Goal: Information Seeking & Learning: Learn about a topic

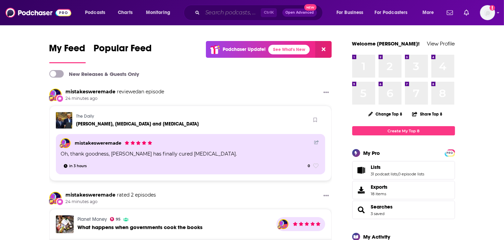
click at [237, 11] on input "Search podcasts, credits, & more..." at bounding box center [231, 12] width 58 height 11
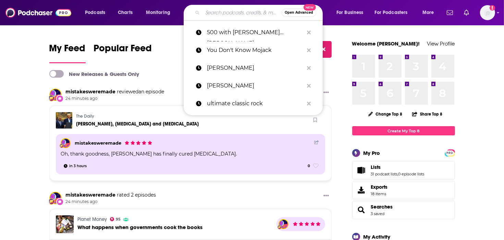
paste input "Reality Life with [PERSON_NAME]"
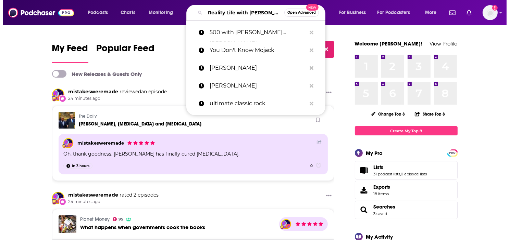
scroll to position [0, 11]
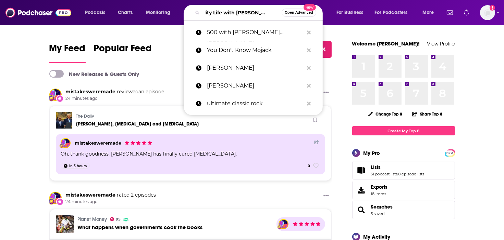
type input "Reality Life with [PERSON_NAME]"
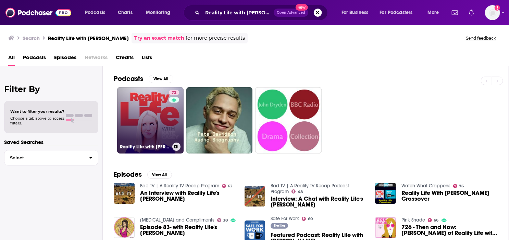
click at [133, 119] on link "72 Reality Life with [PERSON_NAME]" at bounding box center [150, 120] width 66 height 66
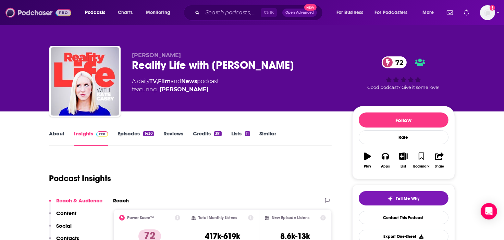
click at [40, 14] on img at bounding box center [38, 12] width 66 height 13
